Goal: Task Accomplishment & Management: Manage account settings

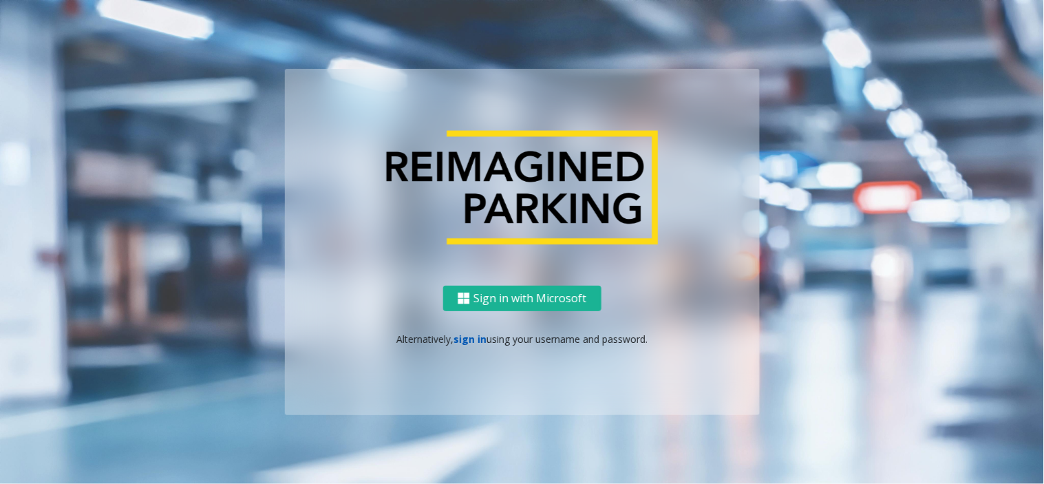
click at [457, 342] on link "sign in" at bounding box center [469, 338] width 33 height 13
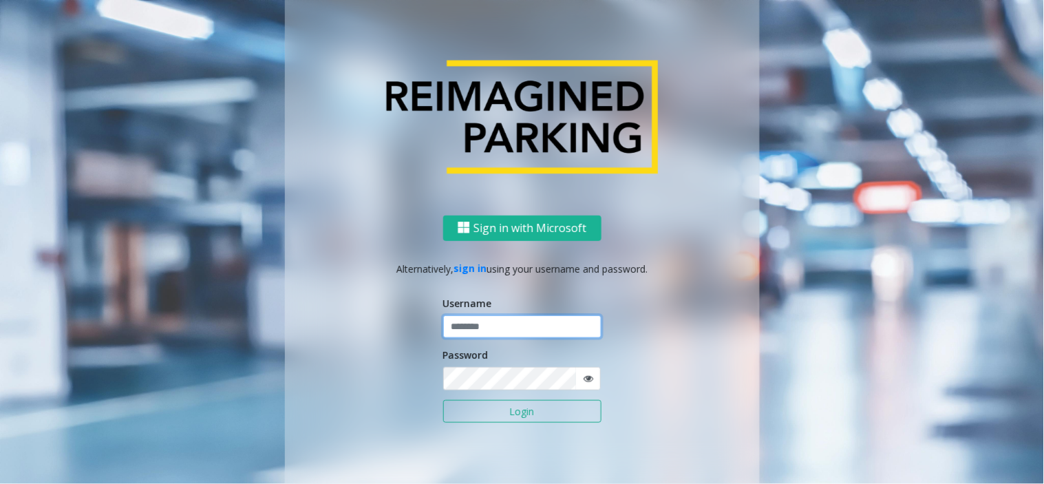
click at [461, 320] on input "text" at bounding box center [522, 326] width 158 height 23
type input "*****"
click at [443, 400] on button "Login" at bounding box center [522, 411] width 158 height 23
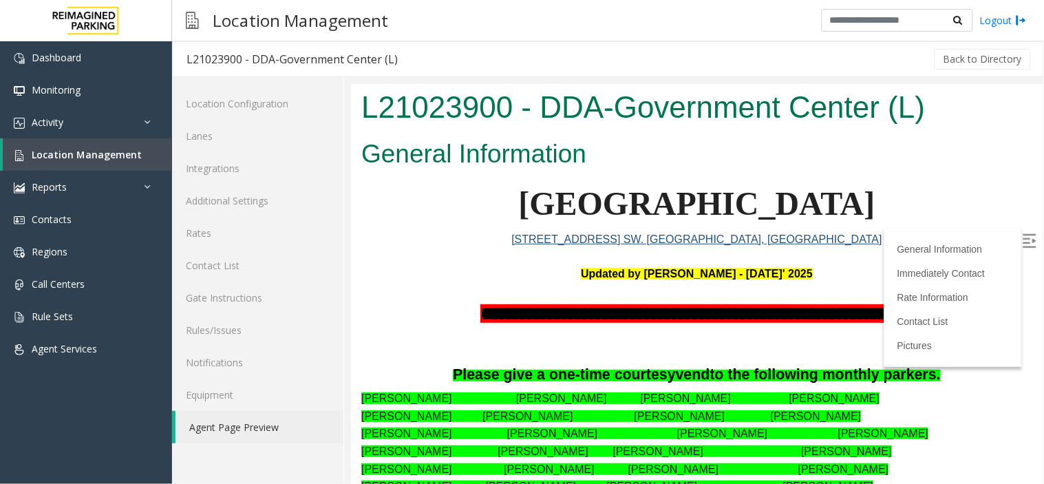
scroll to position [76, 0]
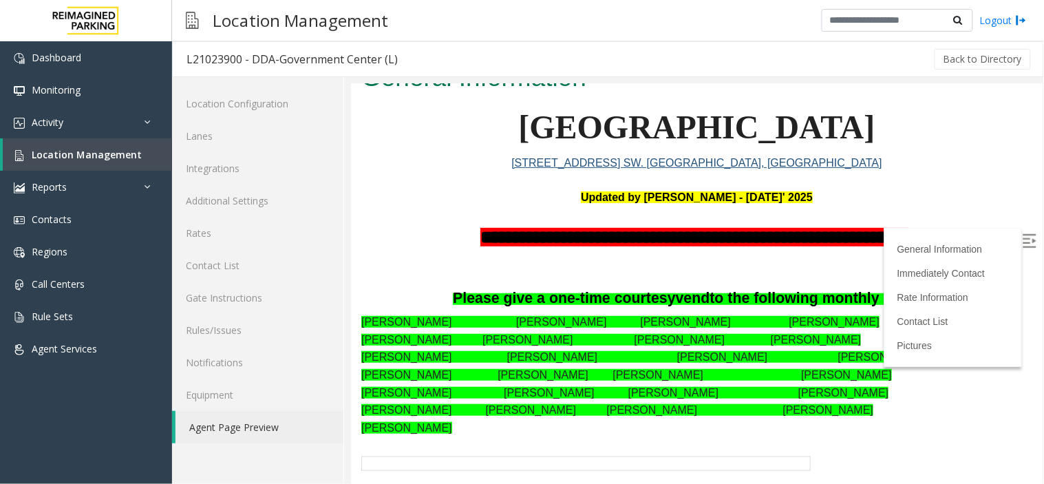
click at [1025, 233] on label at bounding box center [1030, 241] width 21 height 21
click at [76, 151] on span "Location Management" at bounding box center [87, 154] width 110 height 13
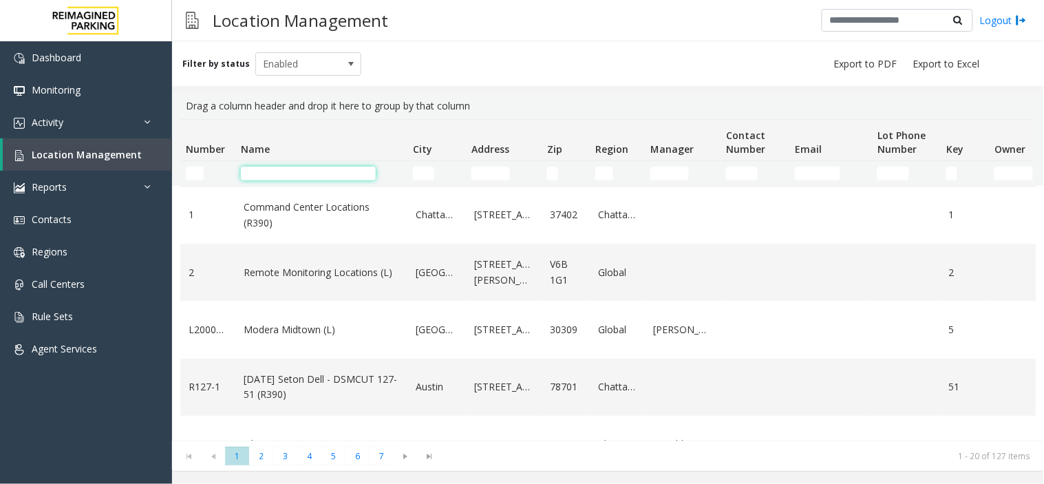
click at [351, 177] on input "Name Filter" at bounding box center [308, 174] width 135 height 14
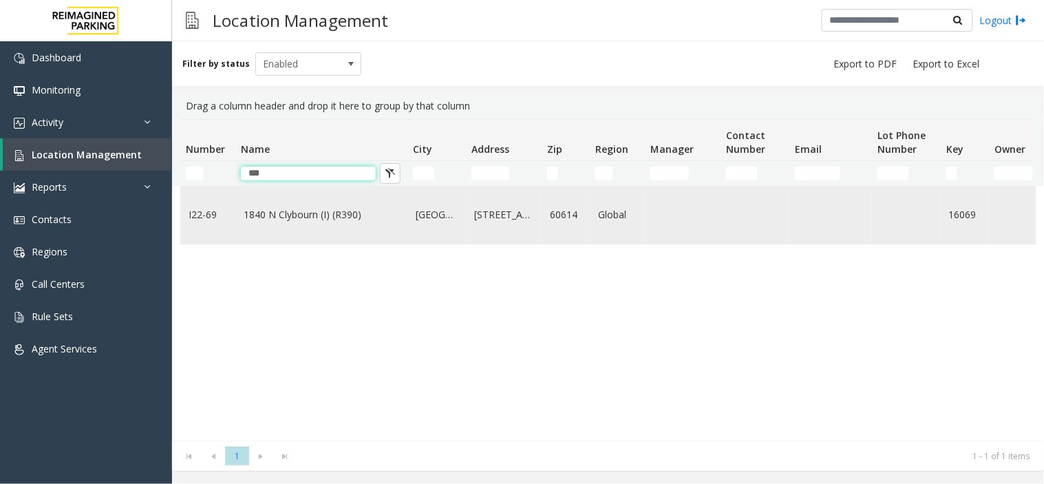
type input "***"
click at [331, 206] on td "1840 N Clybourn (I) (R390)" at bounding box center [321, 214] width 172 height 57
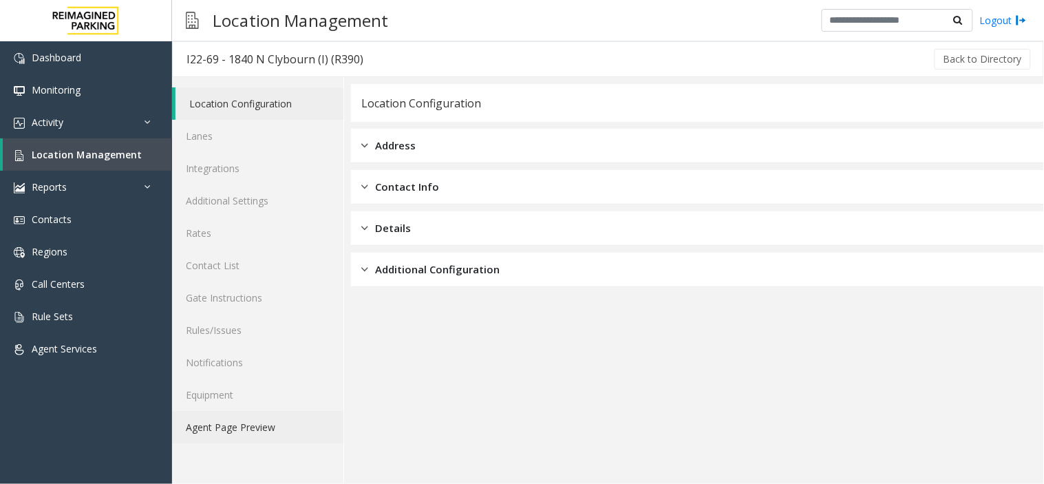
click at [257, 438] on link "Agent Page Preview" at bounding box center [257, 427] width 171 height 32
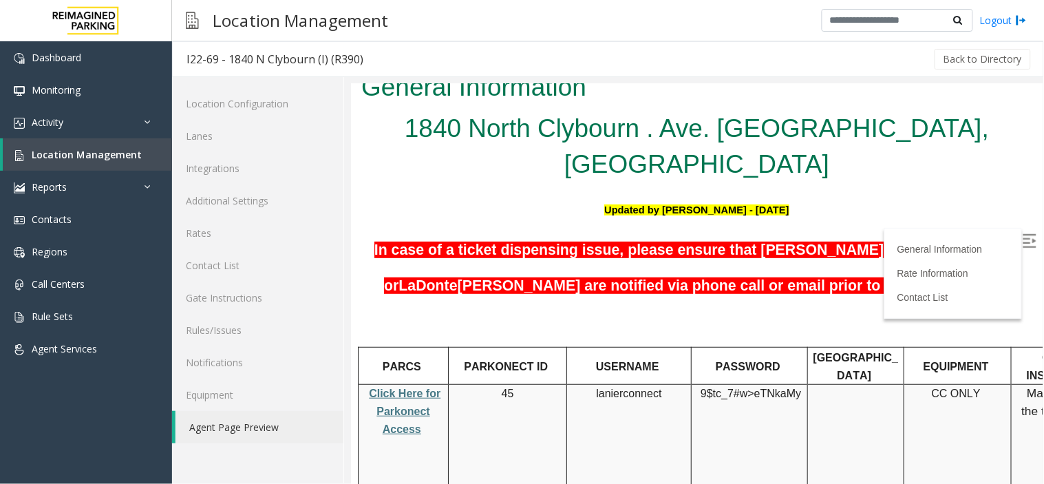
scroll to position [76, 0]
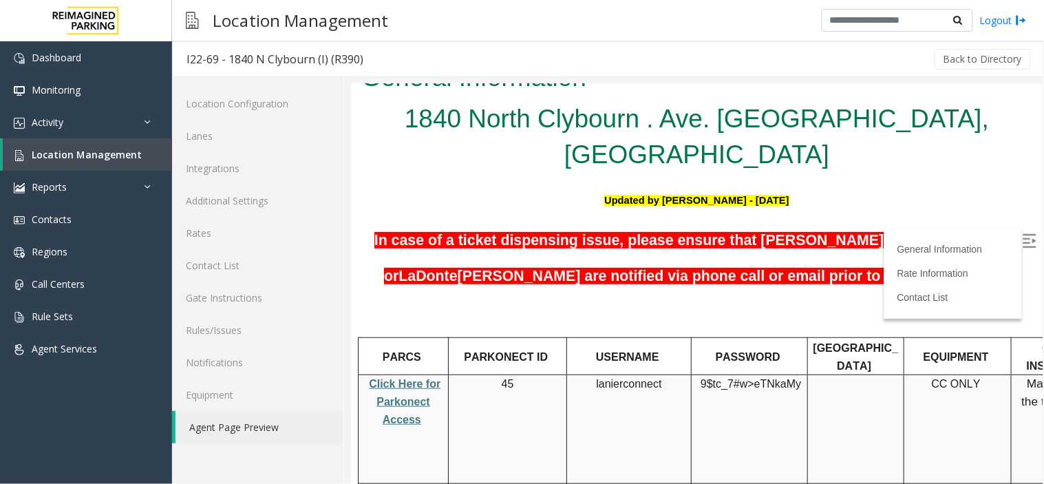
click at [1022, 242] on img at bounding box center [1029, 240] width 14 height 14
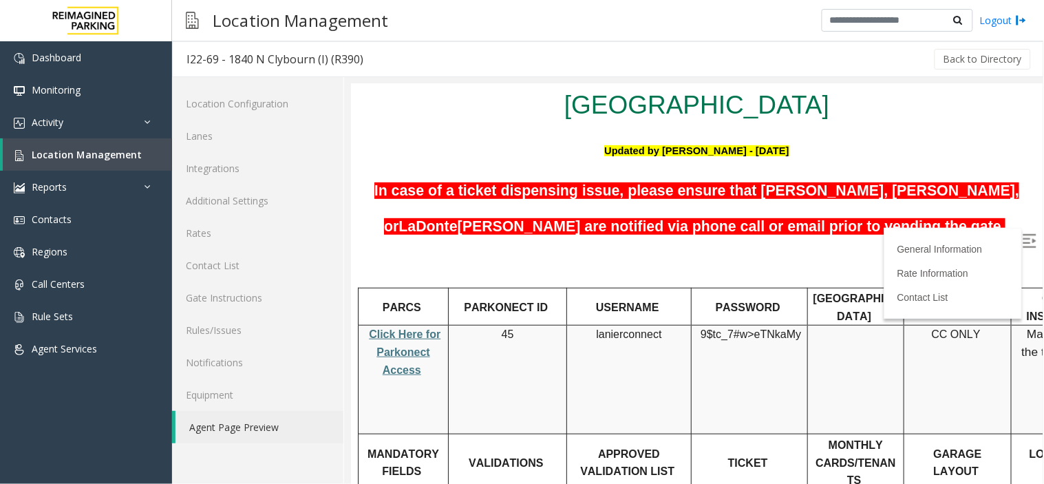
scroll to position [153, 0]
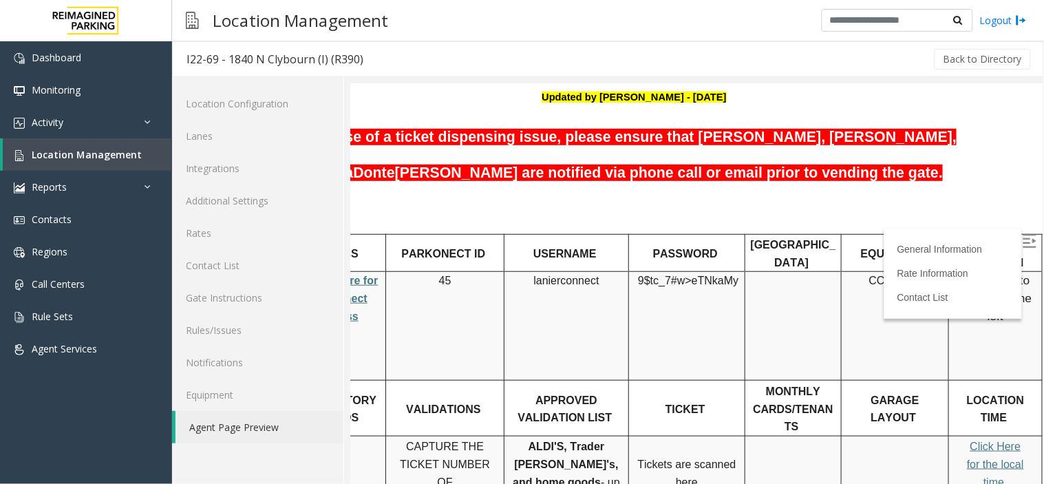
drag, startPoint x: 530, startPoint y: 173, endPoint x: 606, endPoint y: 190, distance: 78.1
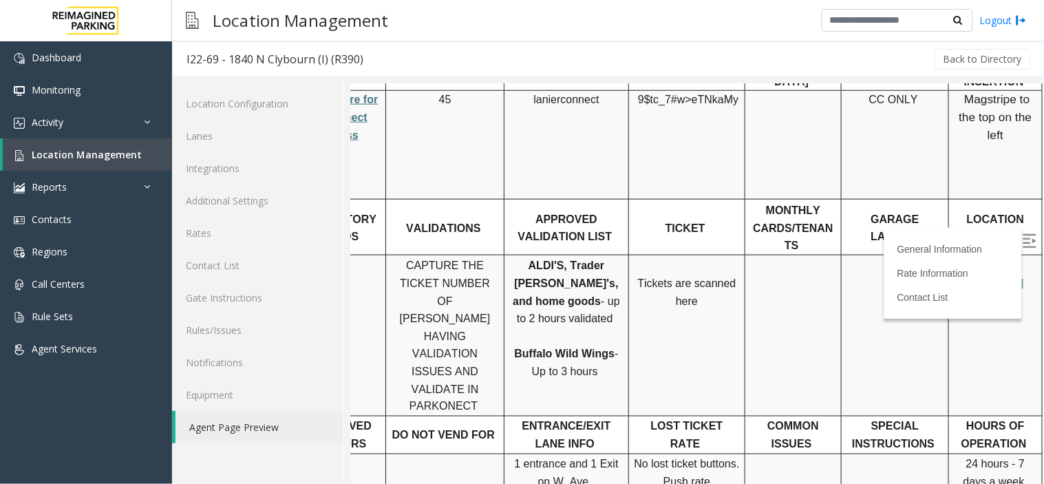
scroll to position [383, 73]
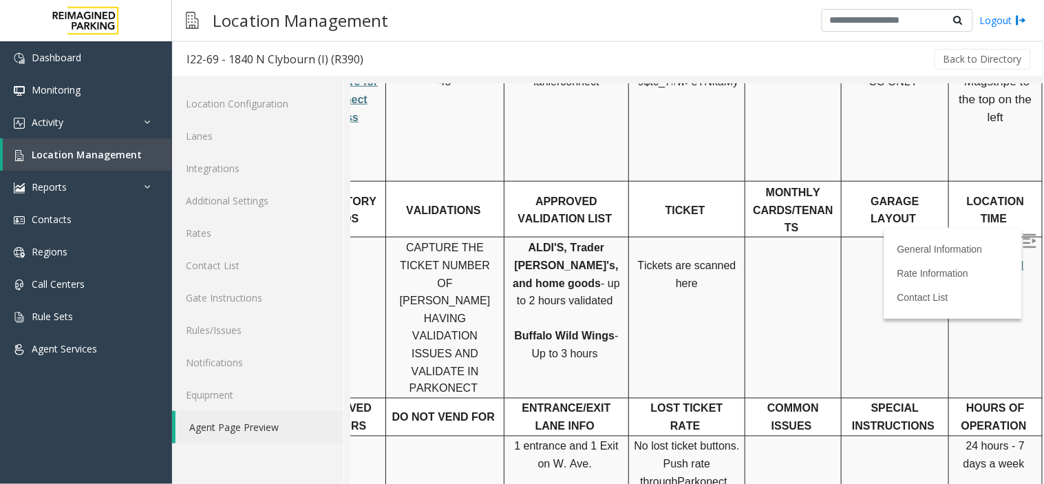
drag, startPoint x: 712, startPoint y: 277, endPoint x: 806, endPoint y: 320, distance: 103.5
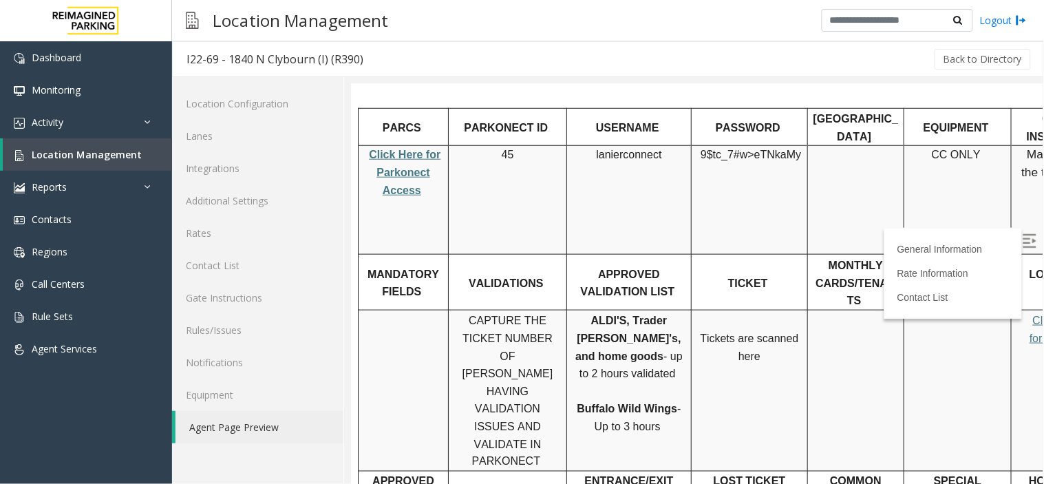
scroll to position [301, 0]
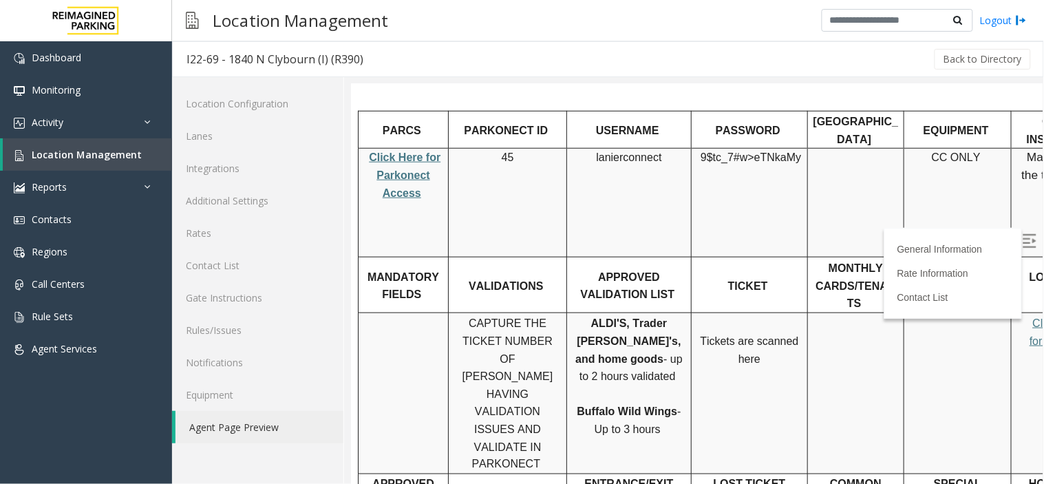
drag, startPoint x: 710, startPoint y: 320, endPoint x: 600, endPoint y: 276, distance: 118.6
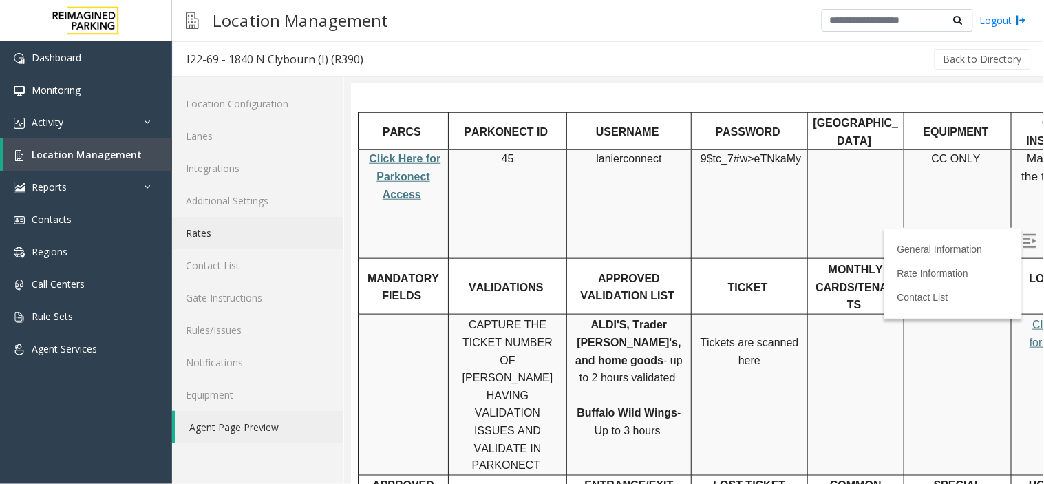
click at [277, 236] on link "Rates" at bounding box center [257, 233] width 171 height 32
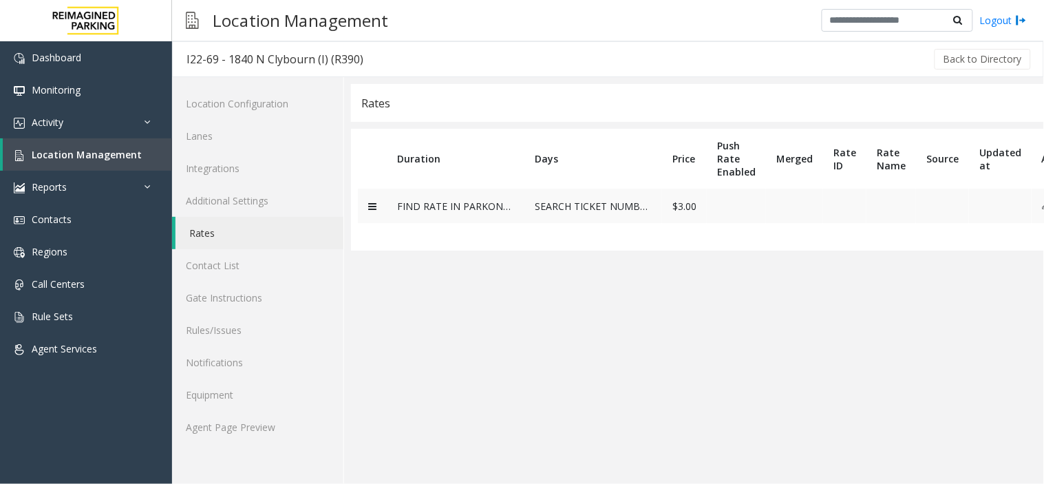
click at [376, 207] on icon at bounding box center [372, 207] width 8 height 10
click at [374, 206] on icon at bounding box center [372, 207] width 8 height 10
click at [257, 432] on link "Agent Page Preview" at bounding box center [257, 427] width 171 height 32
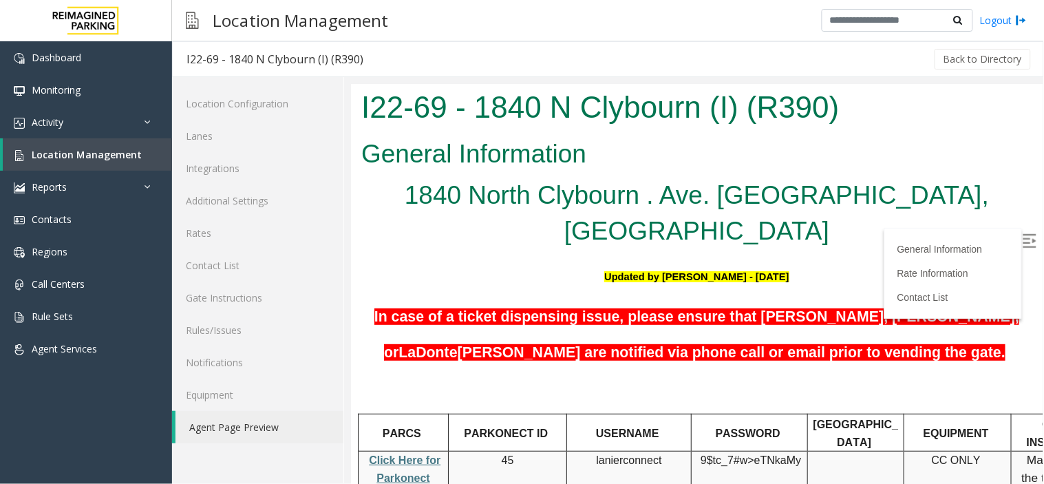
click at [1021, 242] on label at bounding box center [1030, 241] width 21 height 21
click at [94, 118] on link "Activity" at bounding box center [86, 122] width 172 height 32
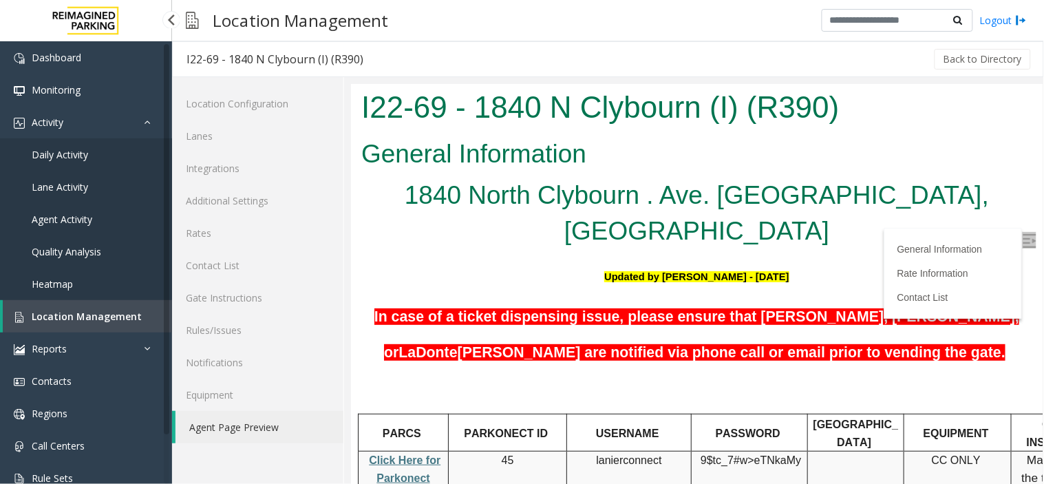
click at [80, 322] on link "Location Management" at bounding box center [87, 316] width 169 height 32
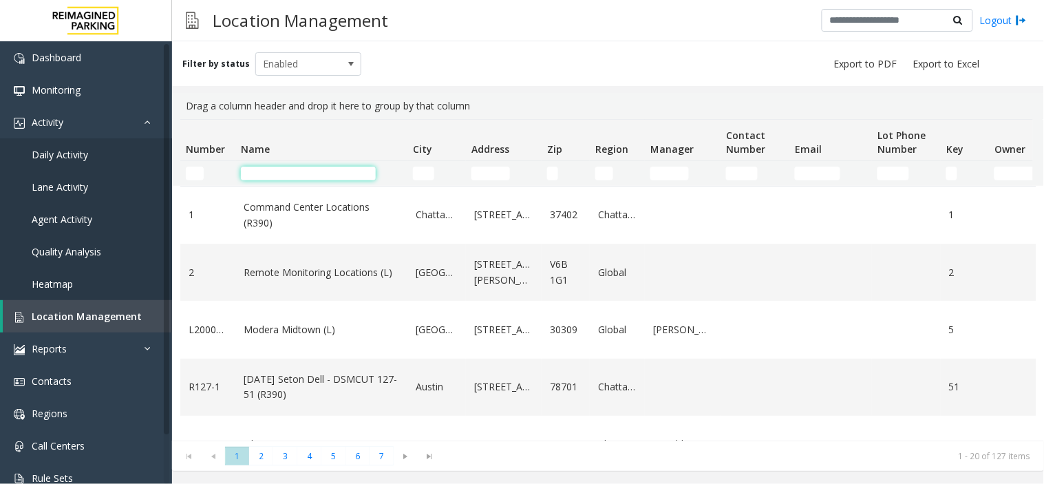
click at [259, 176] on input "Name Filter" at bounding box center [308, 174] width 135 height 14
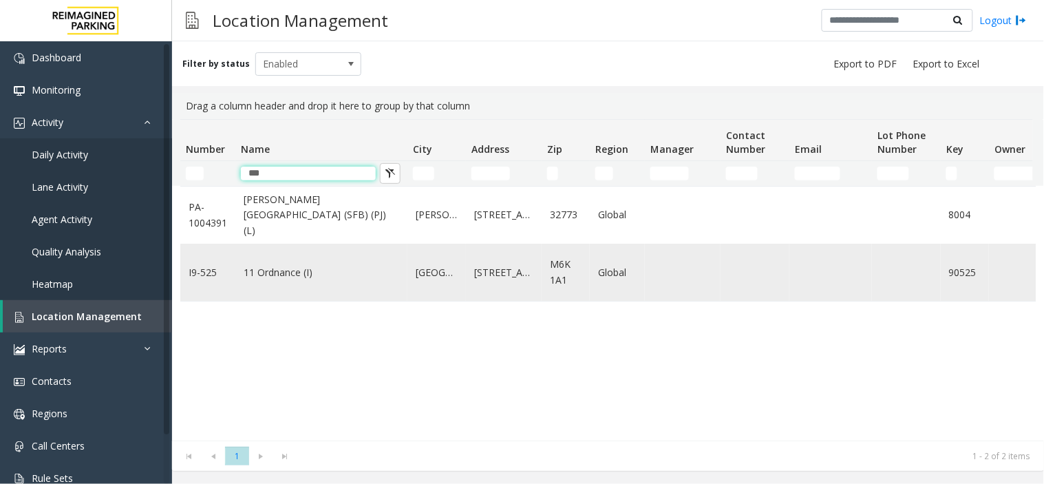
type input "***"
click at [236, 291] on td "11 Ordnance (I)" at bounding box center [321, 272] width 172 height 57
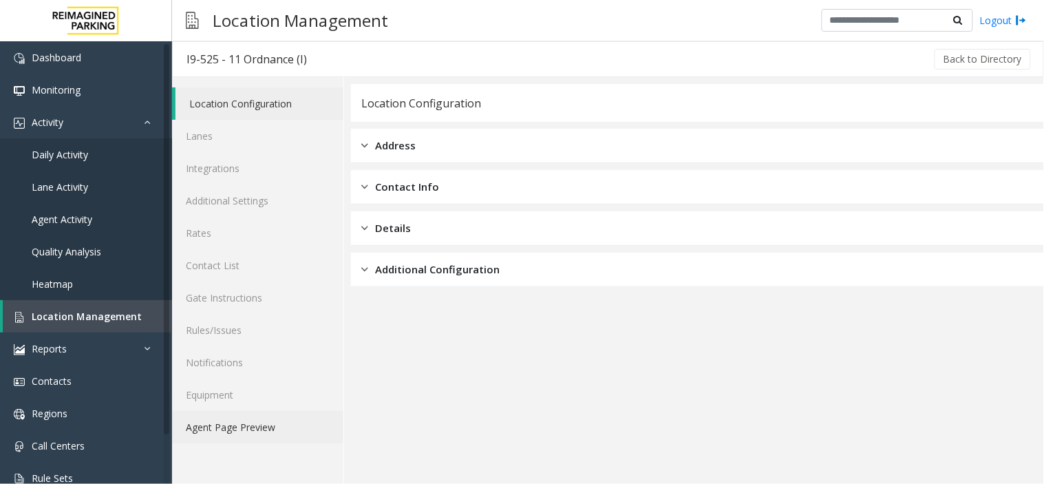
click at [231, 422] on link "Agent Page Preview" at bounding box center [257, 427] width 171 height 32
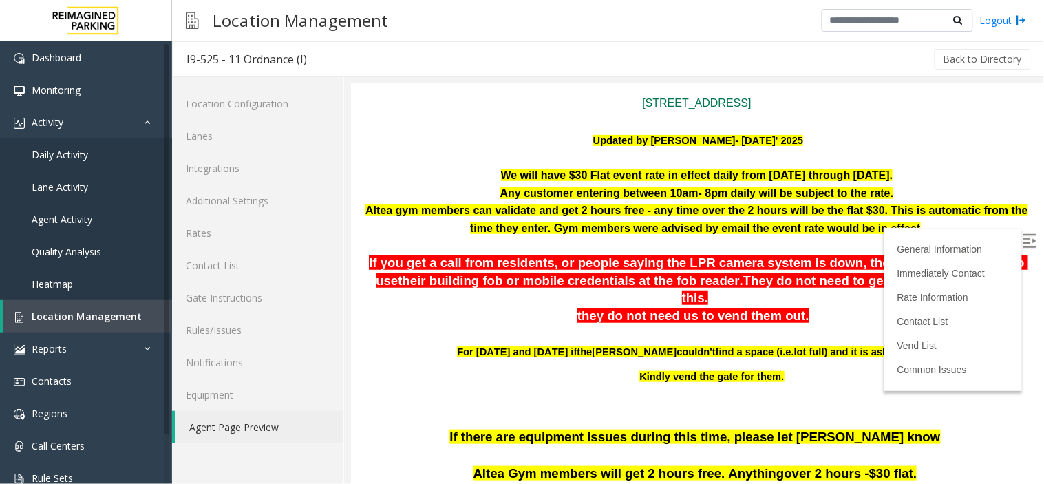
scroll to position [153, 0]
click at [1022, 242] on img at bounding box center [1029, 240] width 14 height 14
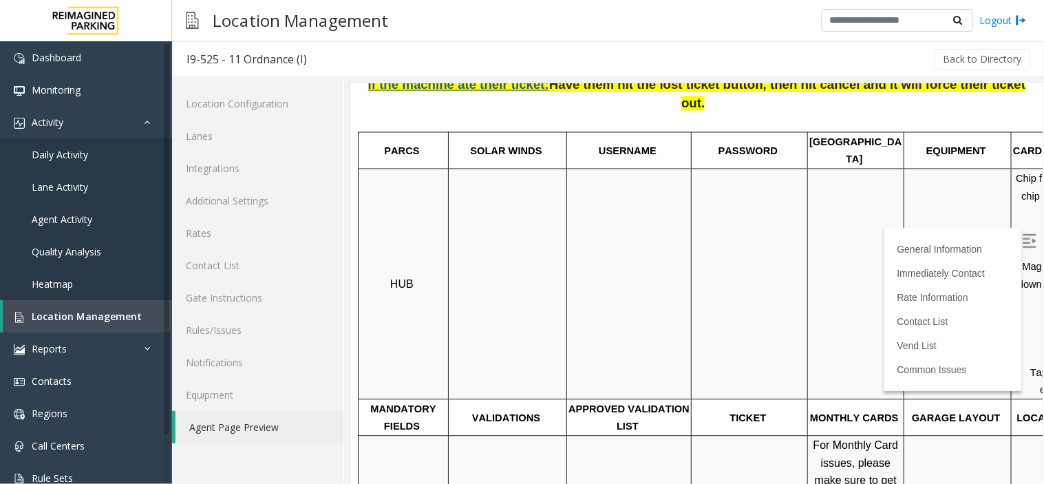
scroll to position [688, 0]
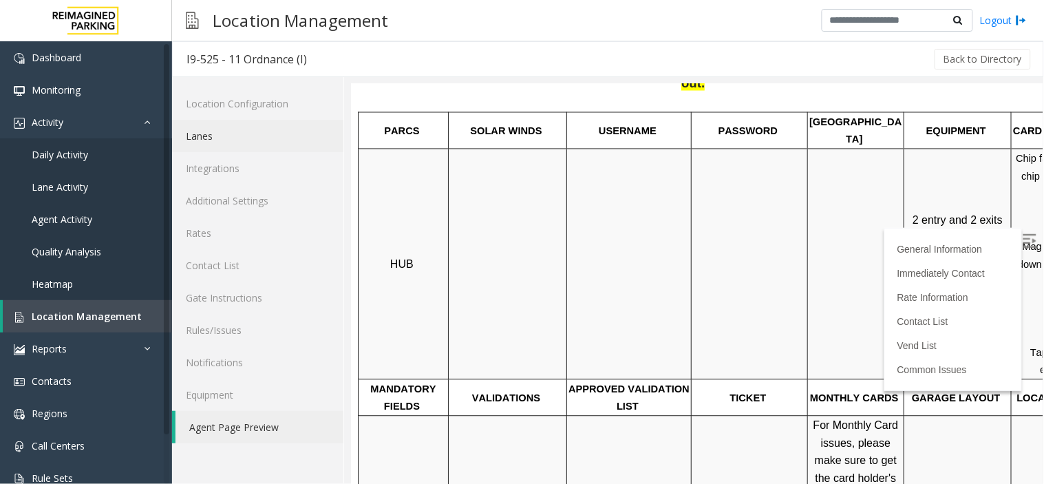
click at [203, 132] on link "Lanes" at bounding box center [257, 136] width 171 height 32
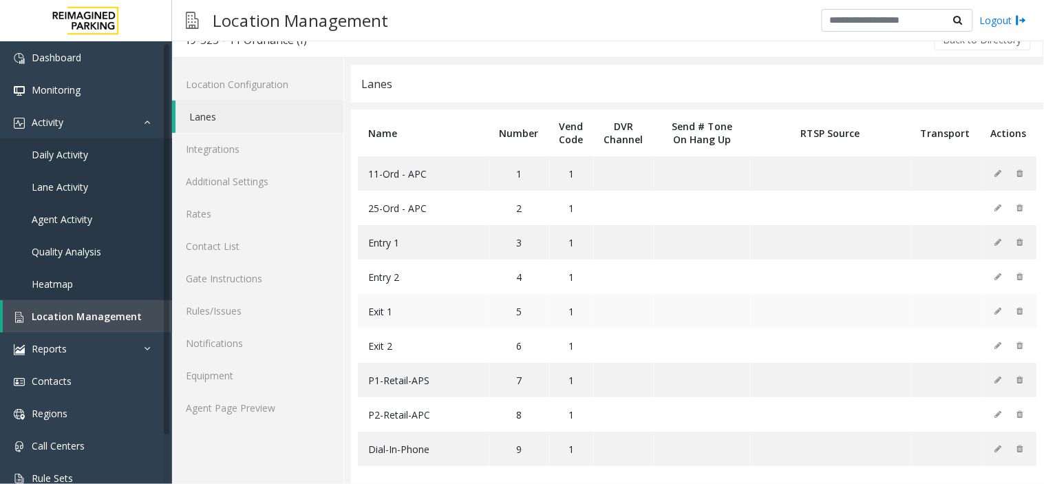
scroll to position [30, 0]
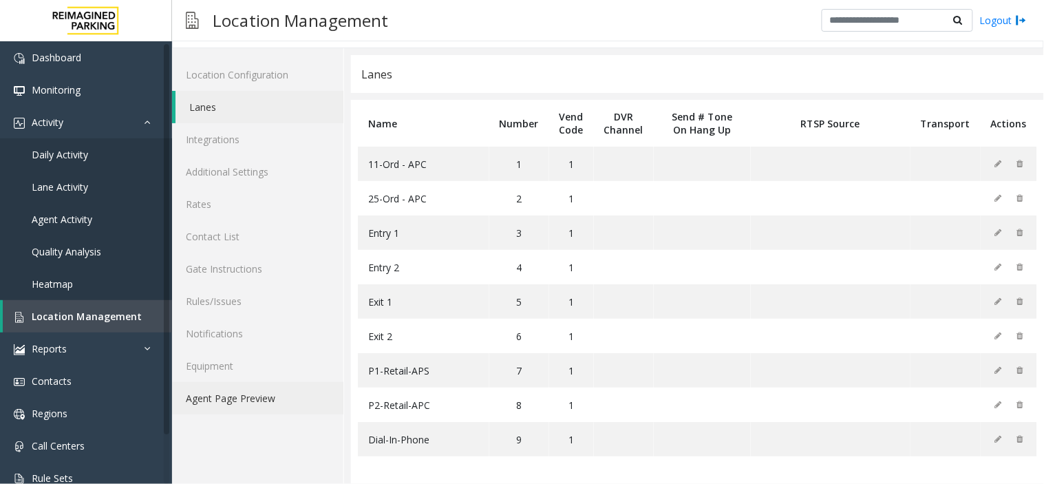
click at [281, 405] on link "Agent Page Preview" at bounding box center [257, 398] width 171 height 32
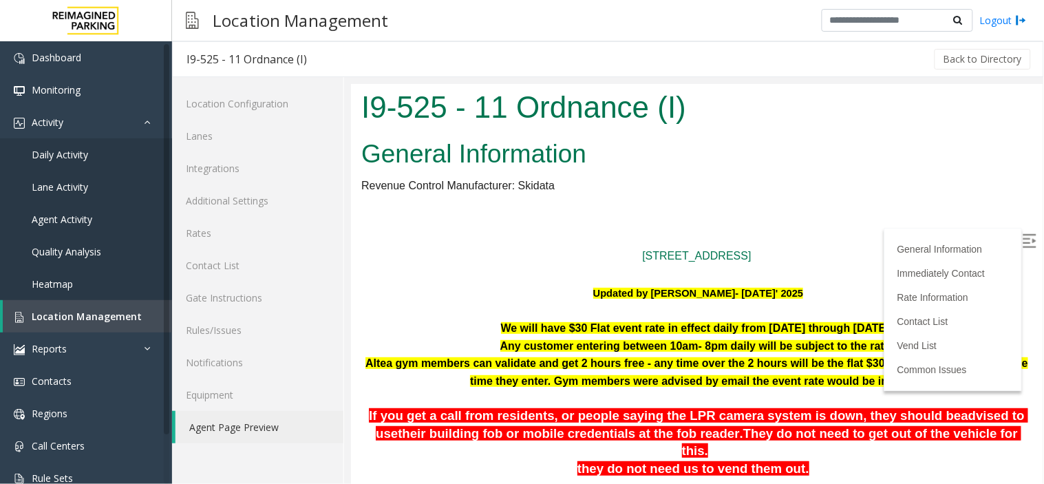
scroll to position [153, 0]
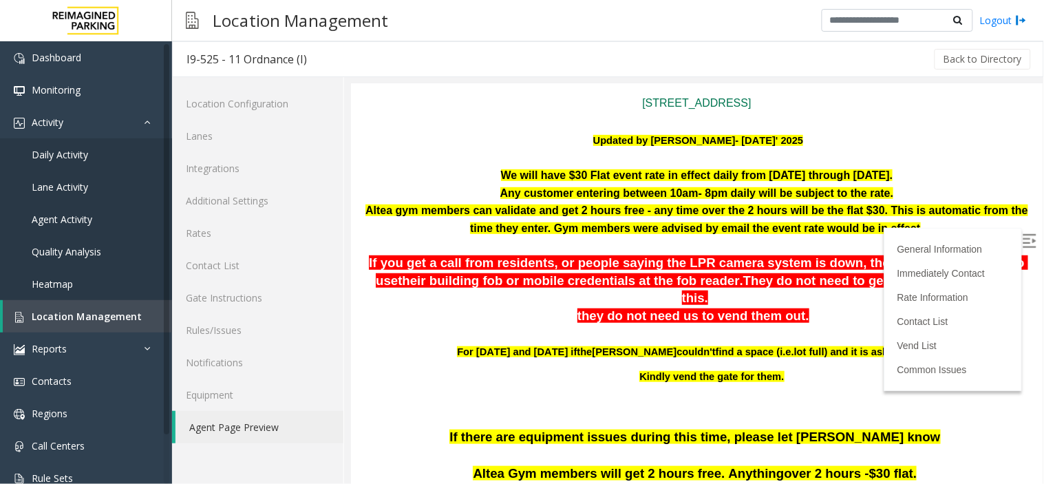
click at [1020, 233] on label at bounding box center [1030, 241] width 21 height 21
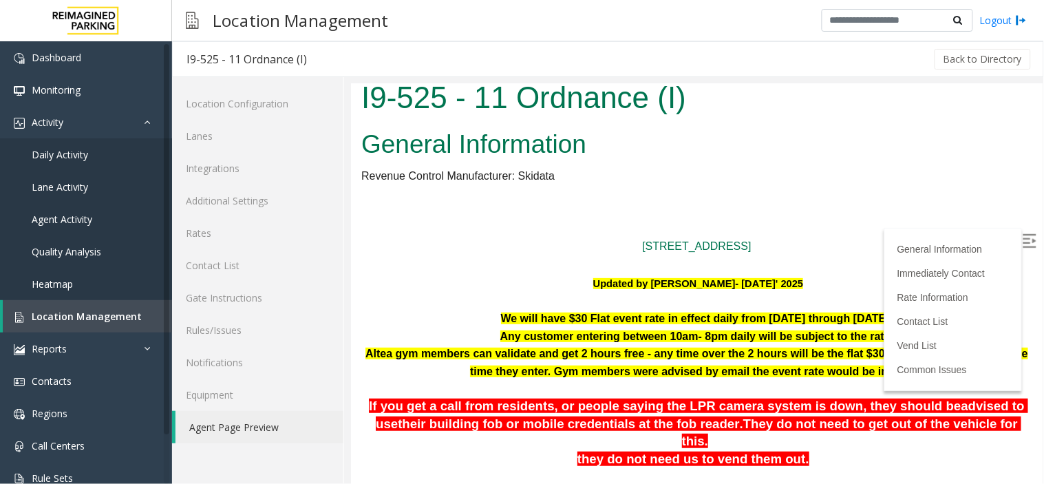
scroll to position [0, 0]
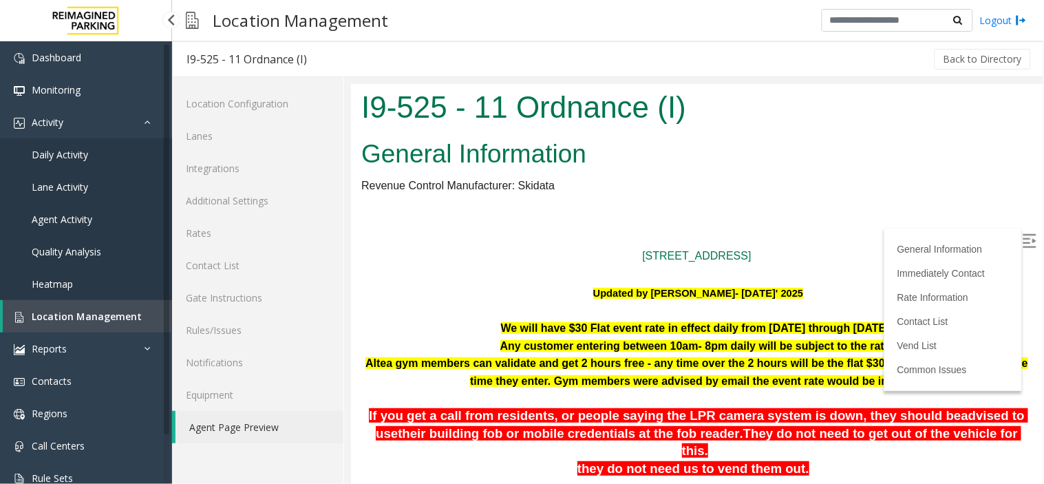
click at [96, 320] on span "Location Management" at bounding box center [87, 316] width 110 height 13
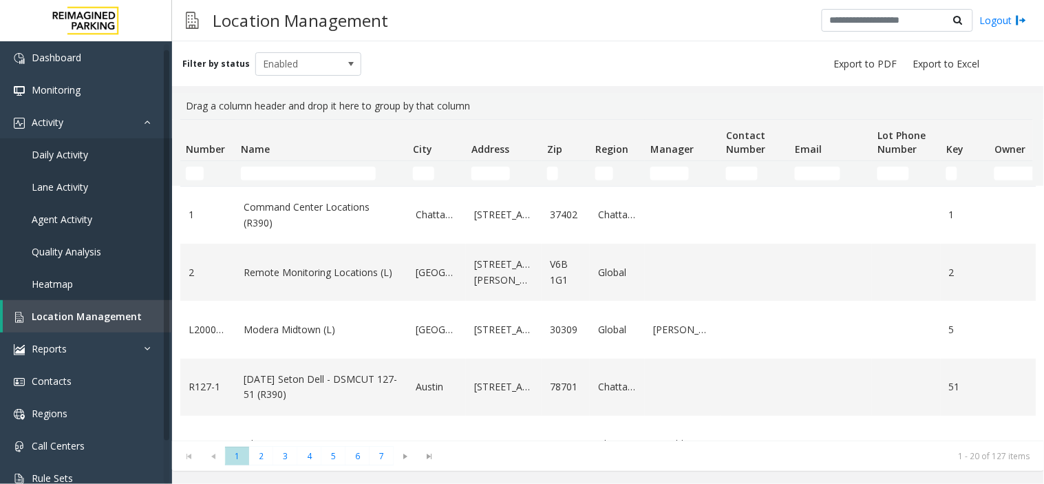
scroll to position [50, 0]
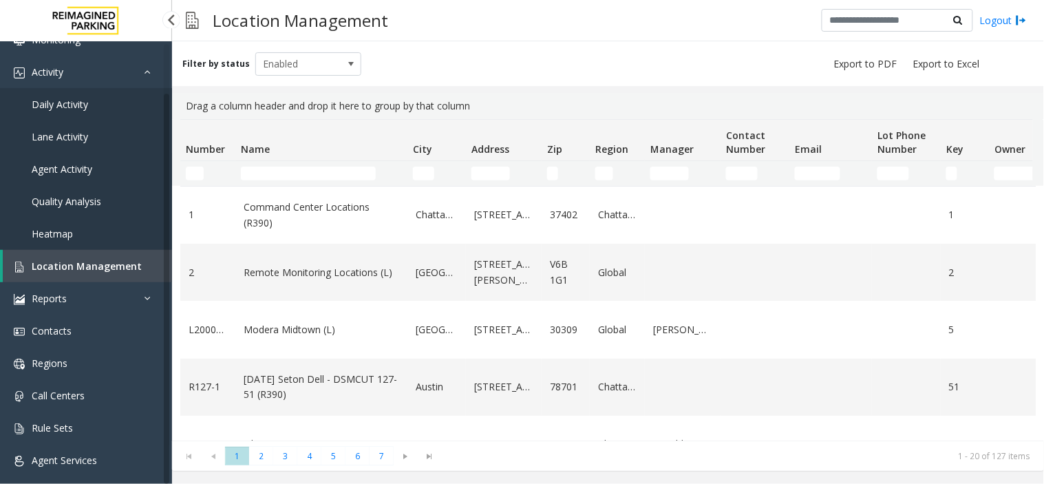
click at [72, 164] on span "Agent Activity" at bounding box center [62, 168] width 61 height 13
click at [74, 165] on span "Agent Activity" at bounding box center [62, 168] width 61 height 13
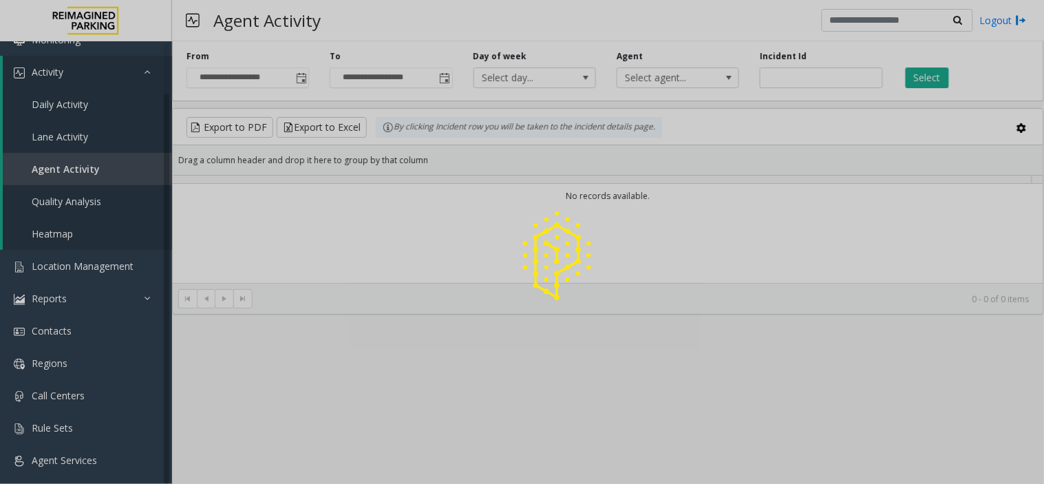
click at [74, 165] on div at bounding box center [522, 242] width 1044 height 484
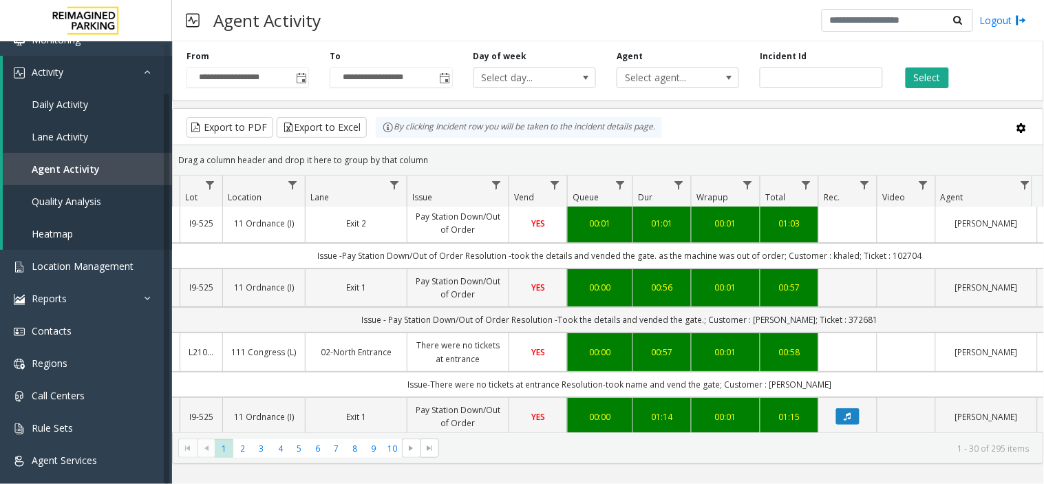
scroll to position [0, 403]
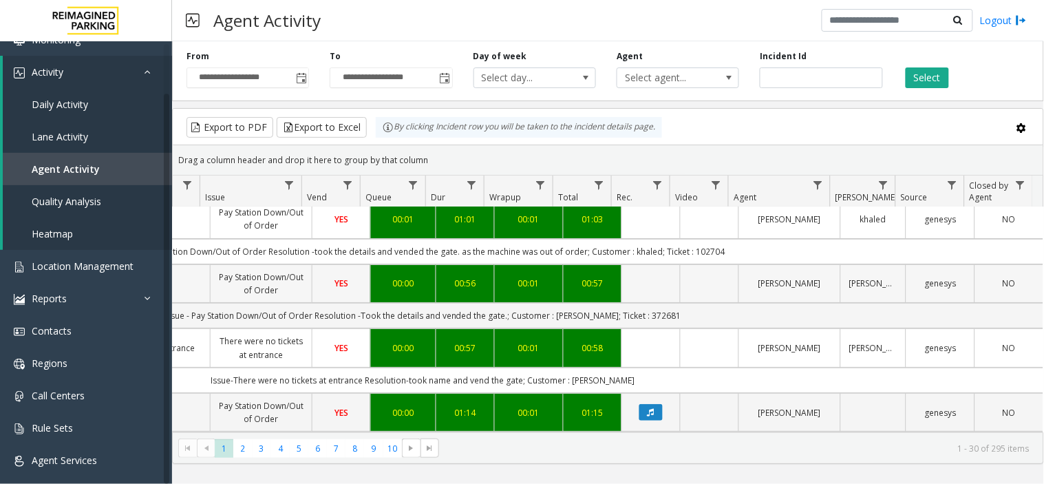
drag, startPoint x: 534, startPoint y: 253, endPoint x: 654, endPoint y: 271, distance: 121.2
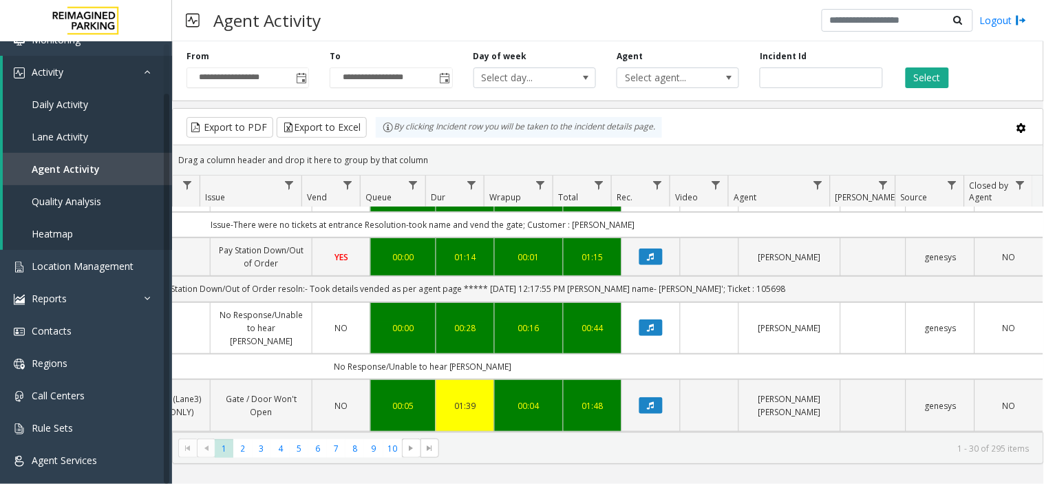
scroll to position [163, 403]
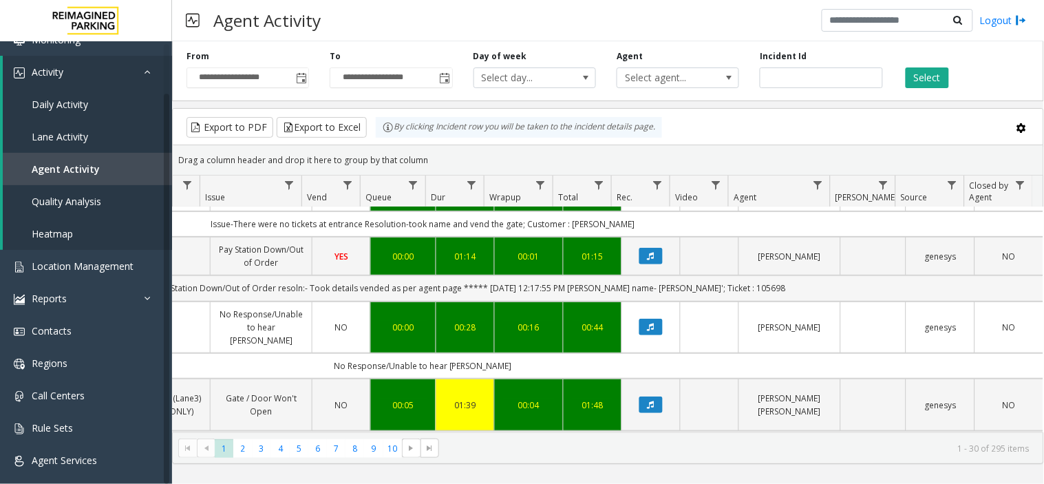
drag, startPoint x: 611, startPoint y: 285, endPoint x: 576, endPoint y: 284, distance: 35.1
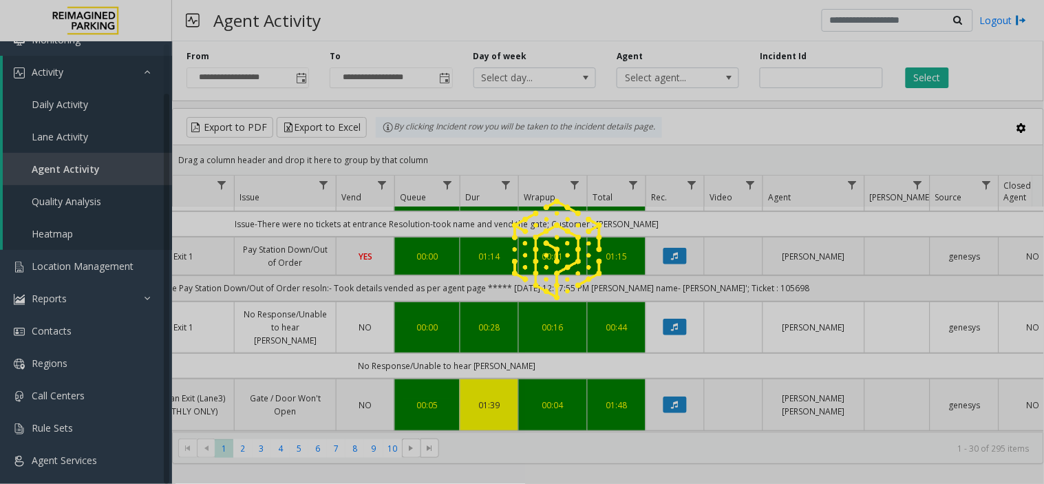
scroll to position [0, 345]
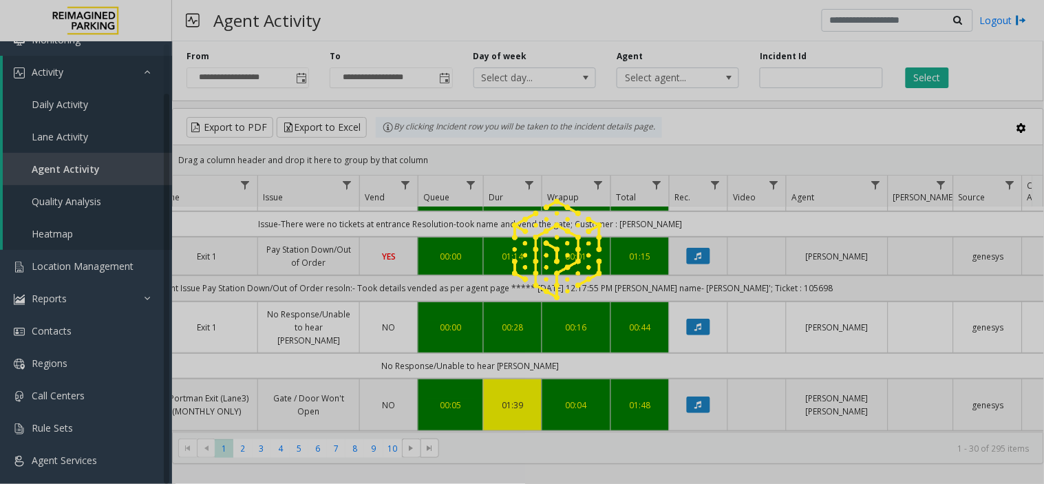
drag, startPoint x: 576, startPoint y: 284, endPoint x: 539, endPoint y: 276, distance: 37.4
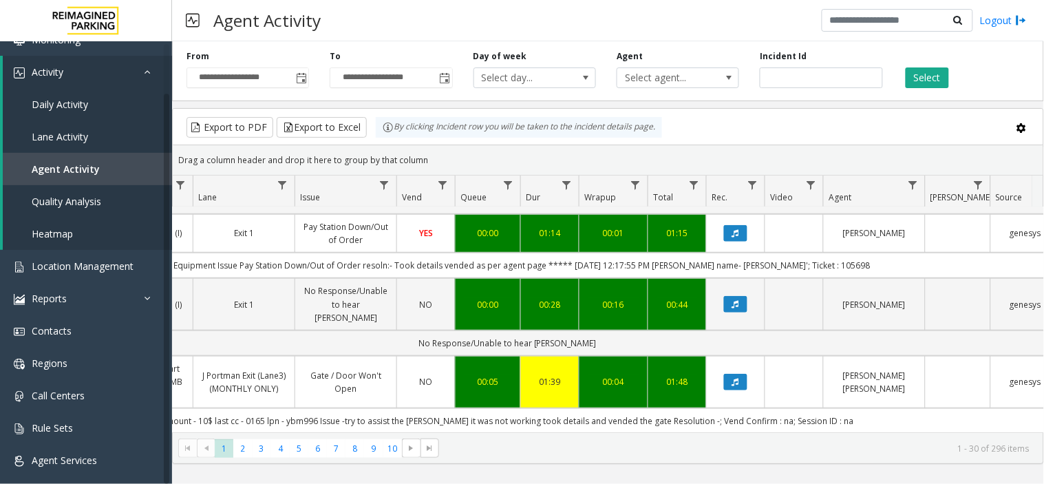
scroll to position [229, 308]
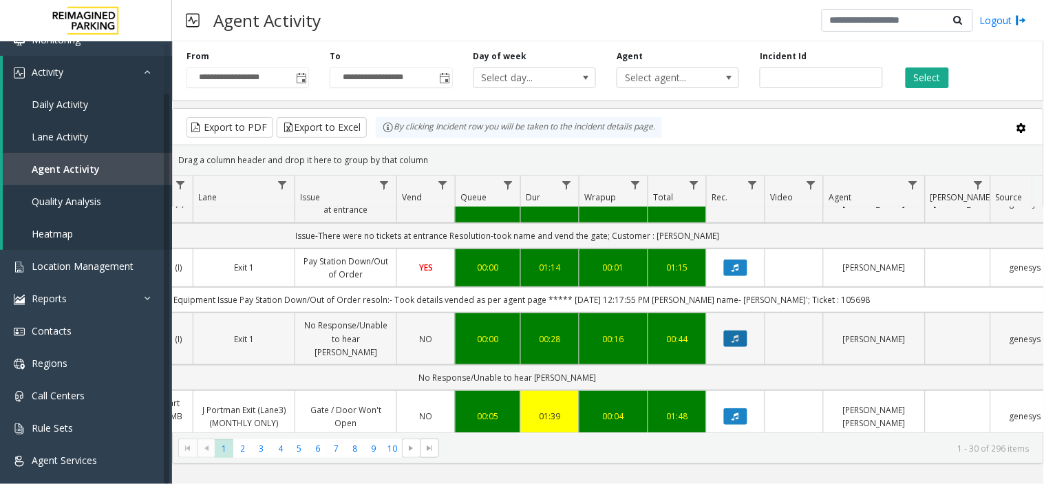
click at [729, 330] on button "Data table" at bounding box center [735, 338] width 23 height 17
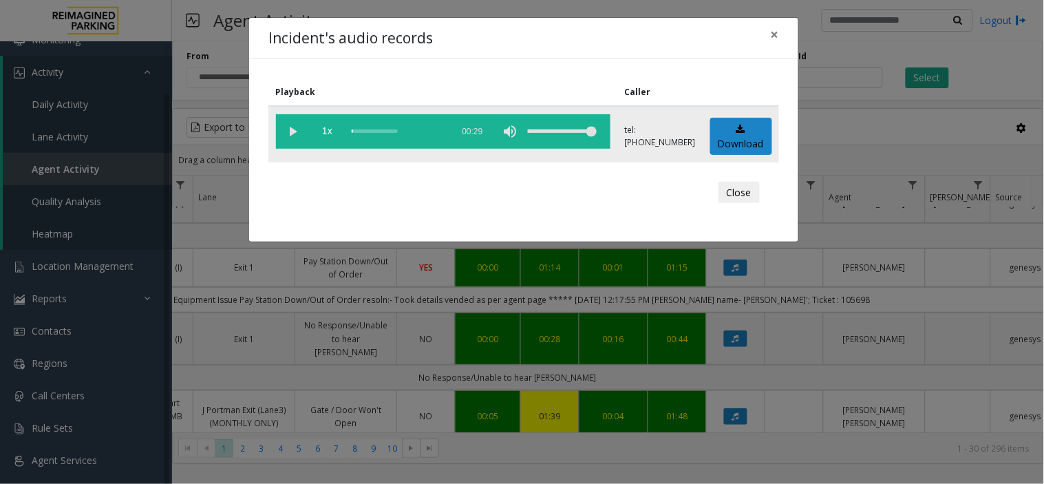
click at [295, 131] on vg-play-pause at bounding box center [293, 131] width 34 height 34
click at [387, 127] on div "scrub bar" at bounding box center [399, 131] width 94 height 34
click at [379, 127] on div "scrub bar" at bounding box center [399, 131] width 94 height 34
click at [418, 131] on div "scrub bar" at bounding box center [399, 131] width 94 height 34
click at [431, 131] on div "scrub bar" at bounding box center [399, 131] width 94 height 34
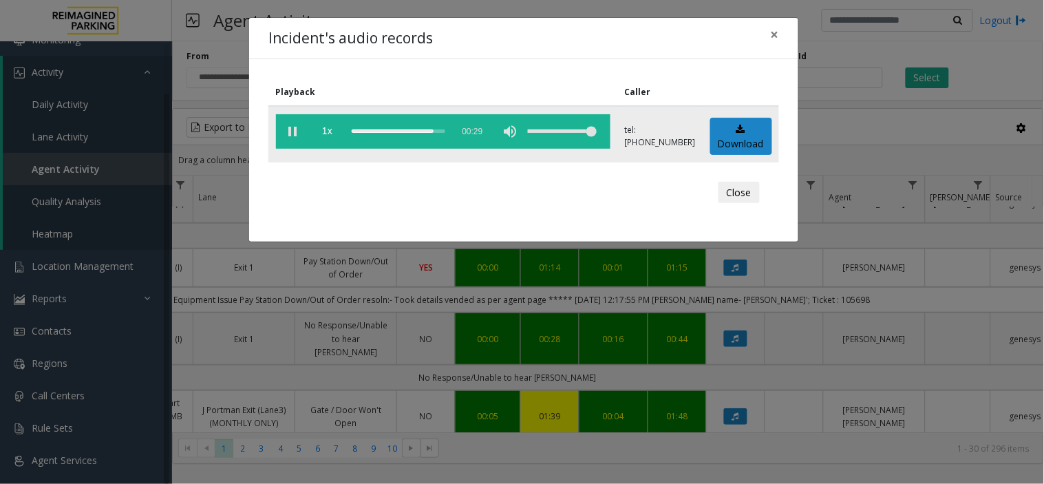
click at [366, 133] on div "scrub bar" at bounding box center [399, 131] width 94 height 34
click at [352, 128] on div "scrub bar" at bounding box center [399, 131] width 94 height 34
click at [775, 38] on span "×" at bounding box center [775, 34] width 8 height 19
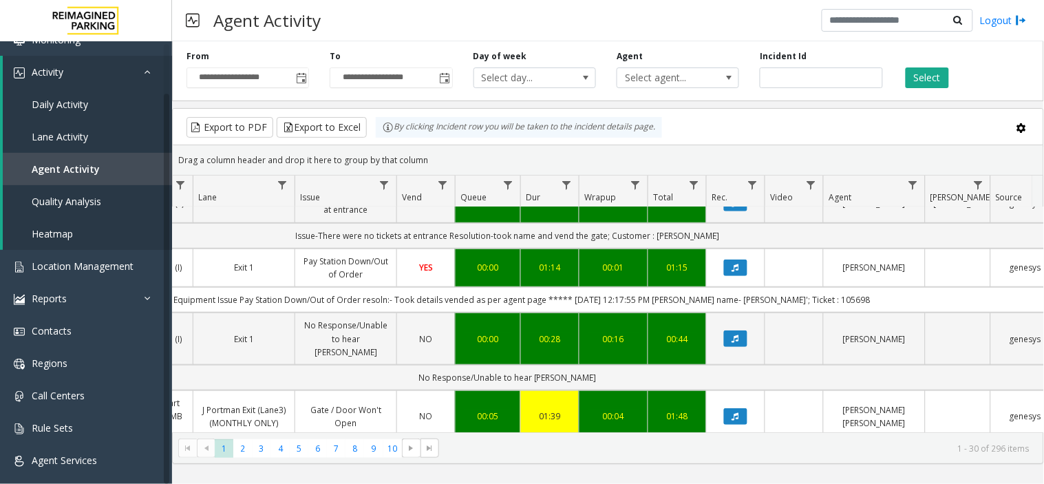
scroll to position [0, 308]
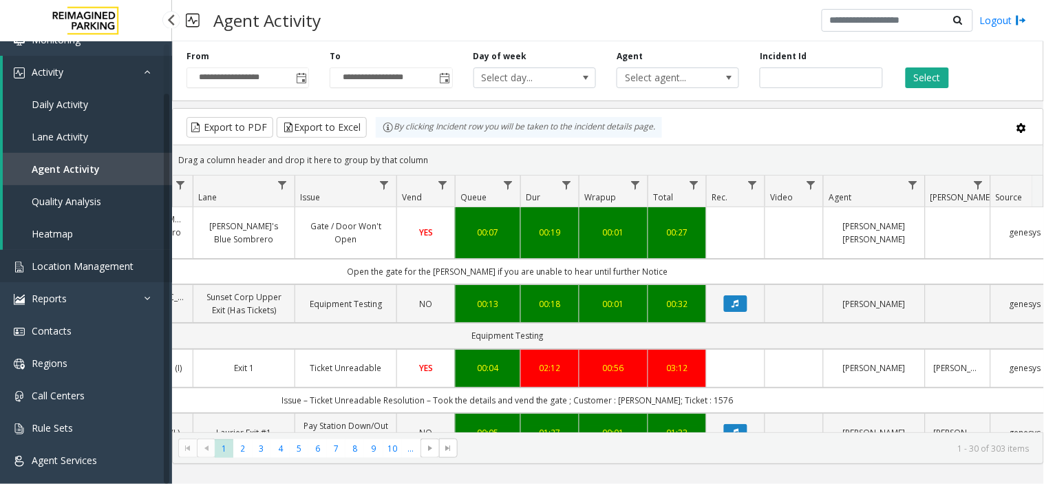
click at [73, 260] on span "Location Management" at bounding box center [83, 265] width 102 height 13
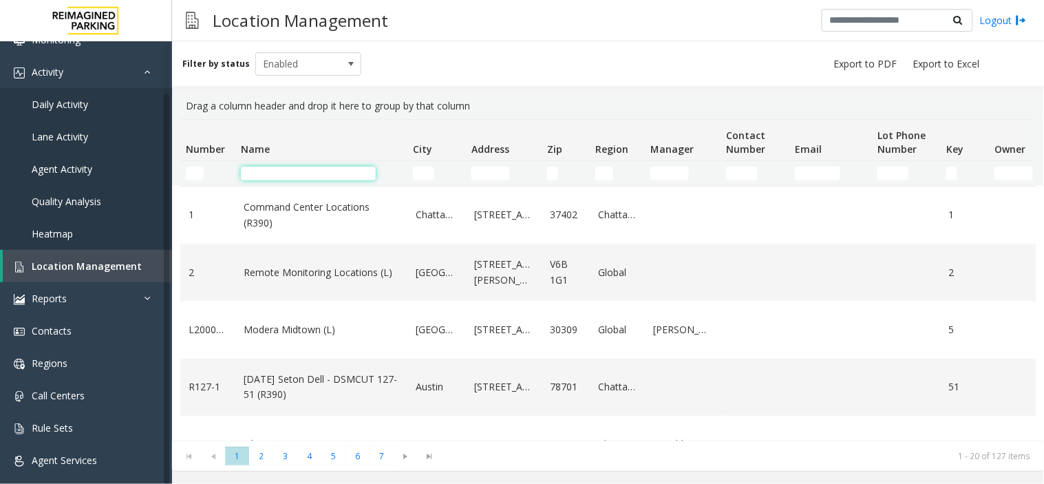
click at [278, 172] on input "Name Filter" at bounding box center [308, 174] width 135 height 14
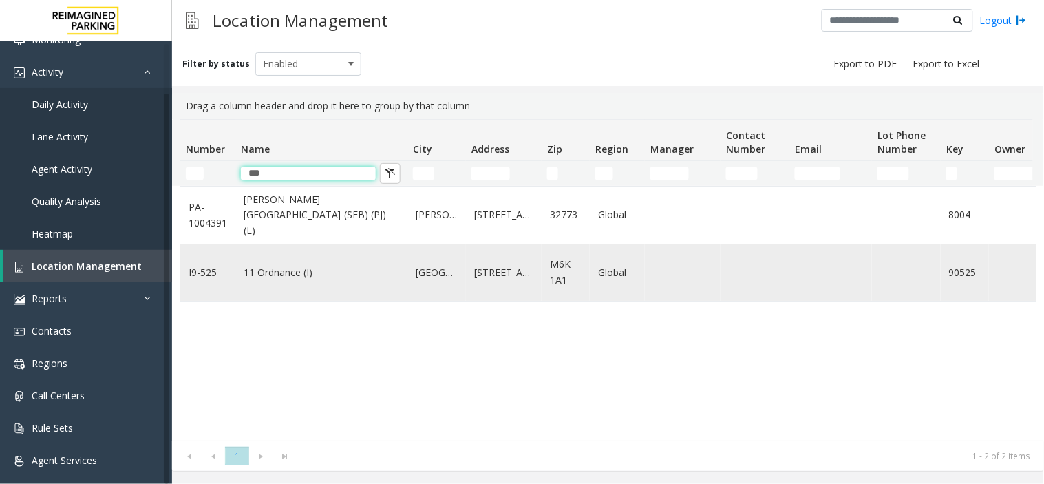
type input "***"
click at [264, 284] on td "11 Ordnance (I)" at bounding box center [321, 272] width 172 height 57
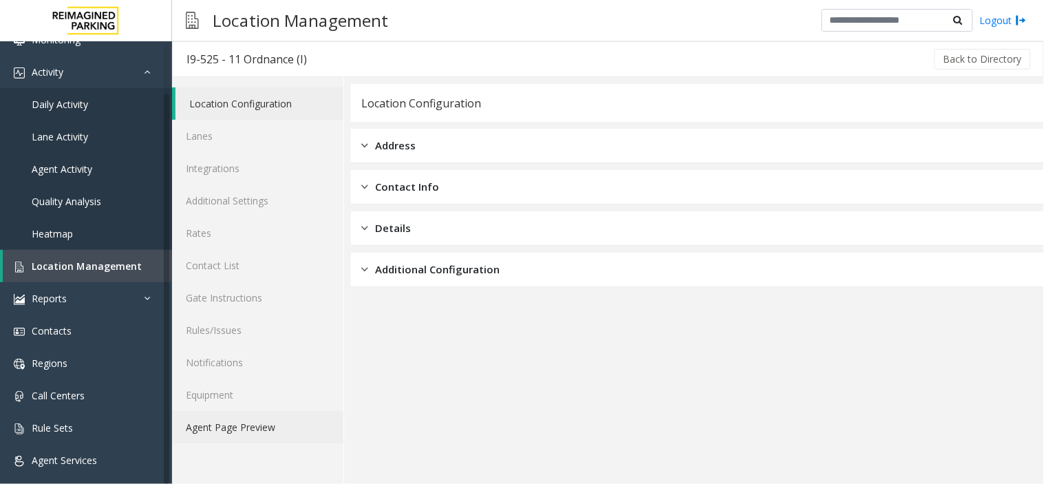
click at [253, 429] on link "Agent Page Preview" at bounding box center [257, 427] width 171 height 32
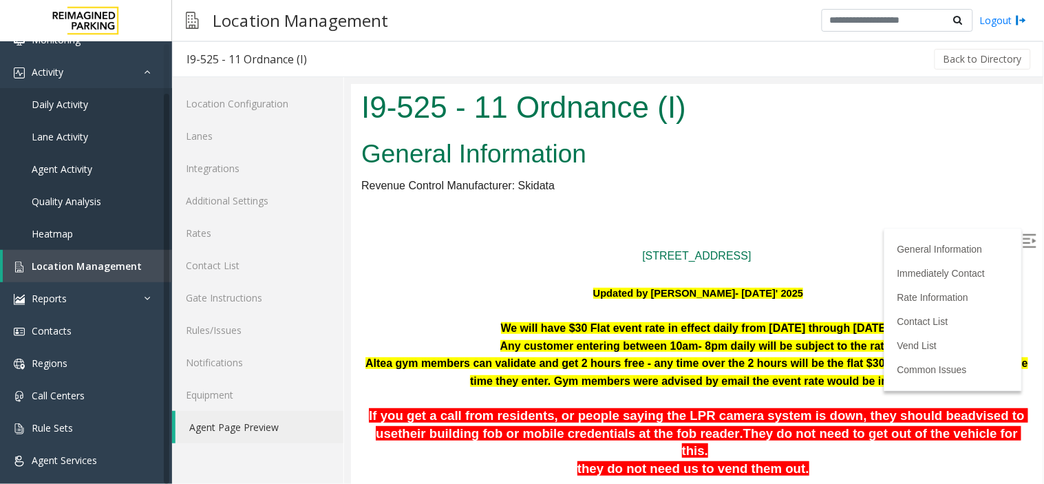
scroll to position [153, 0]
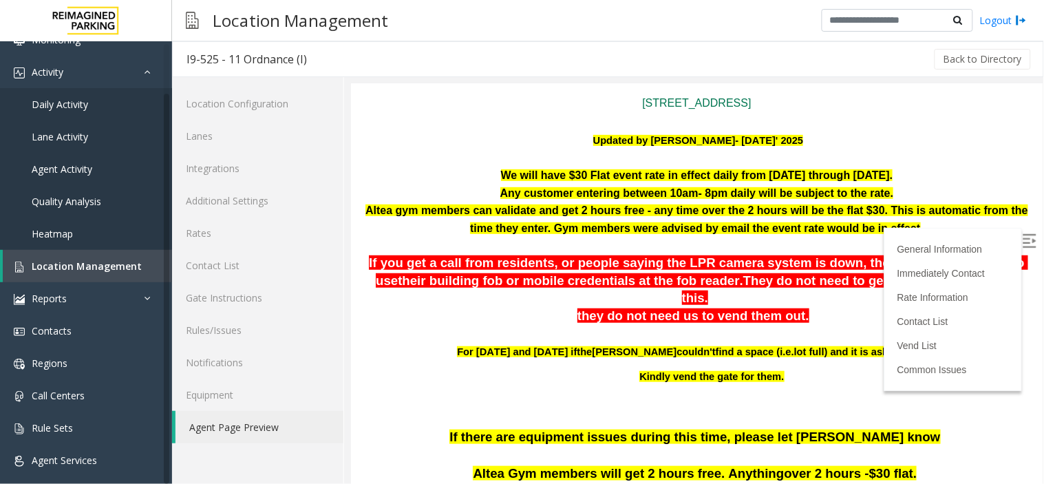
click at [1022, 235] on img at bounding box center [1029, 240] width 14 height 14
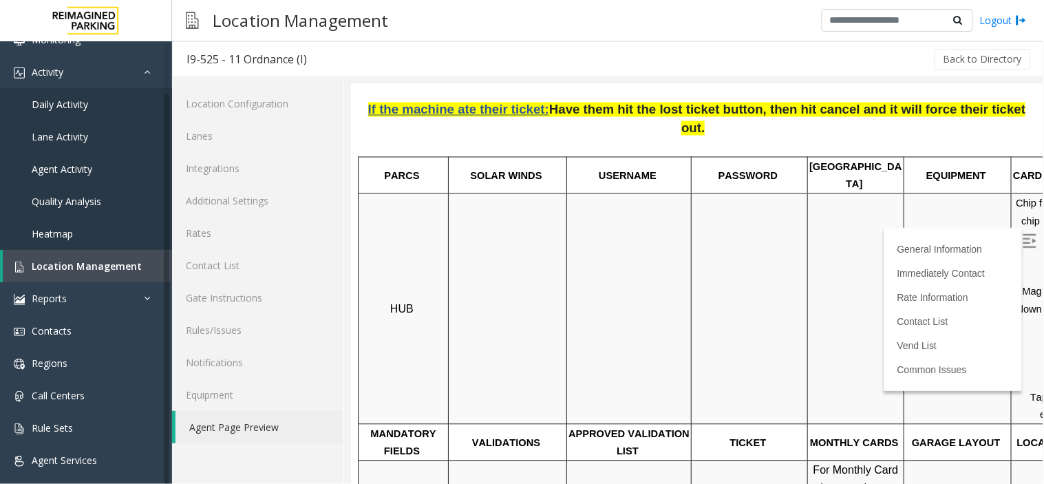
scroll to position [261, 0]
